Goal: Check status: Check status

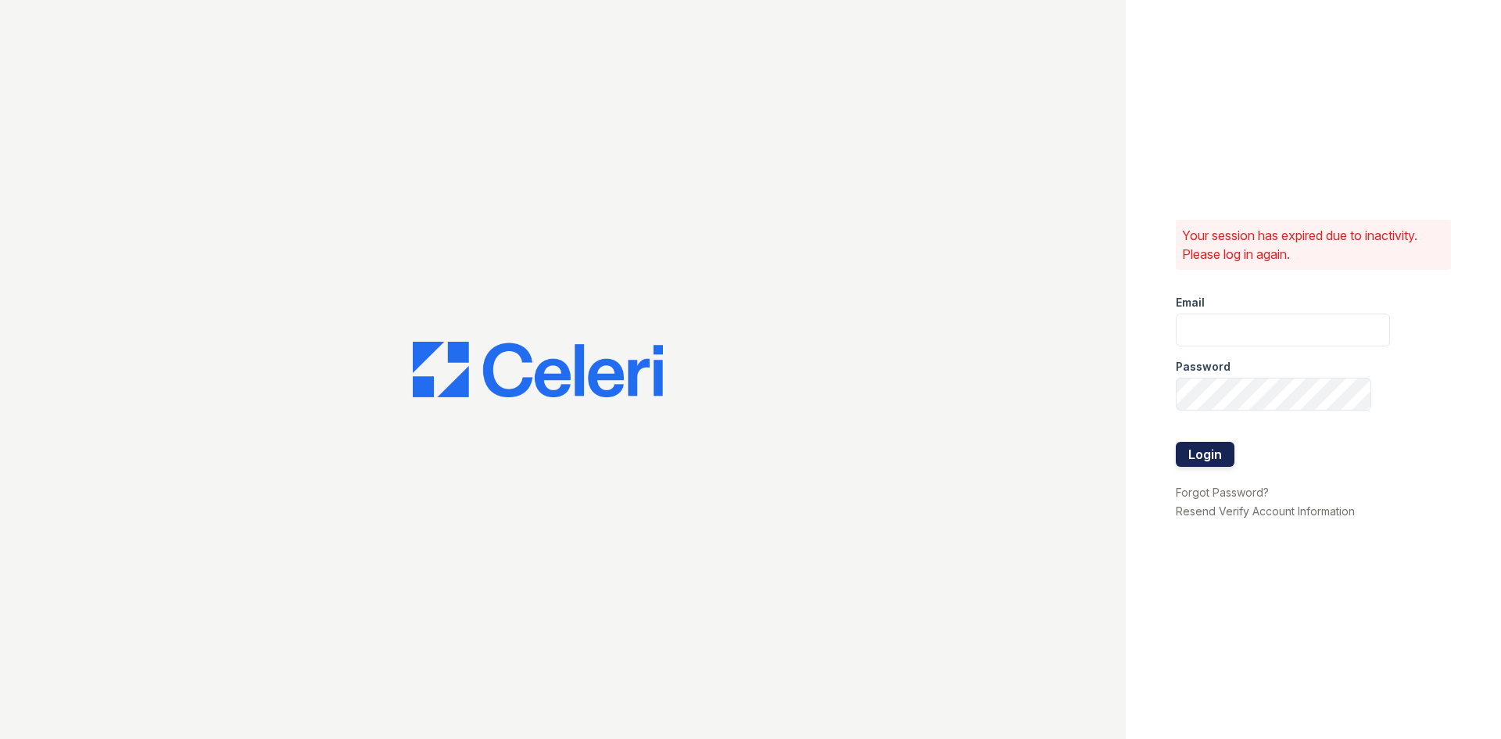
type input "siniguez@trinity-pm.com"
click at [1222, 443] on button "Login" at bounding box center [1205, 454] width 59 height 25
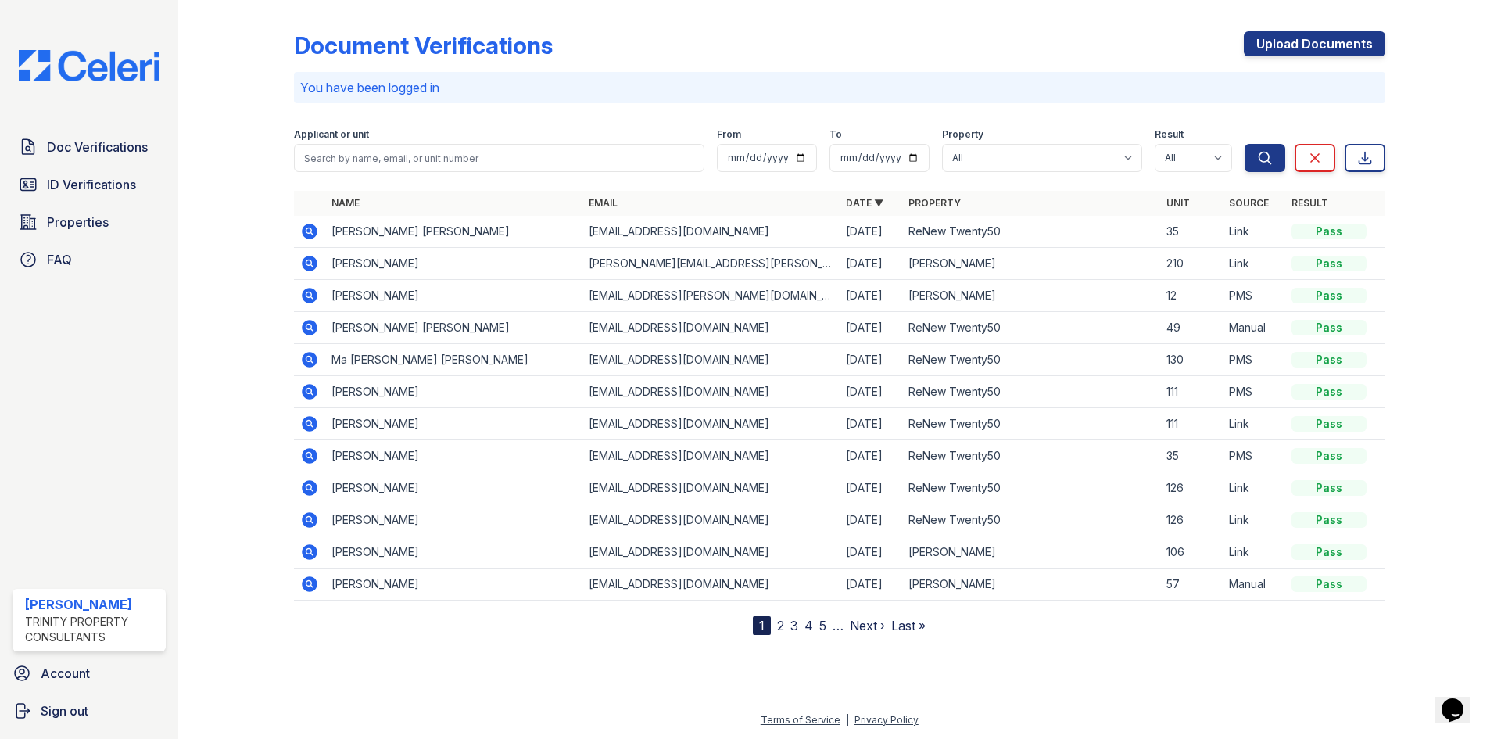
click at [300, 228] on icon at bounding box center [309, 231] width 19 height 19
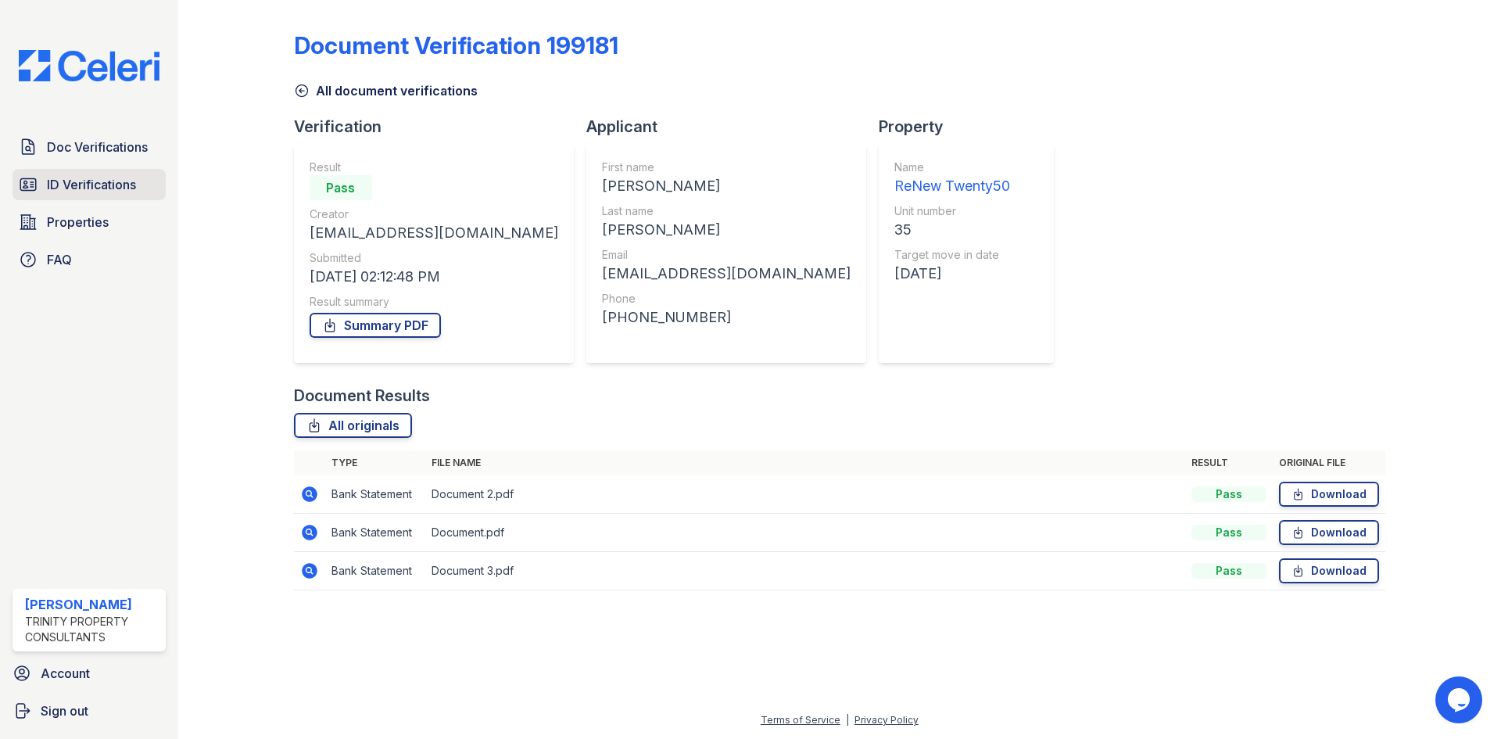
click at [86, 189] on span "ID Verifications" at bounding box center [91, 184] width 89 height 19
